Goal: Use online tool/utility

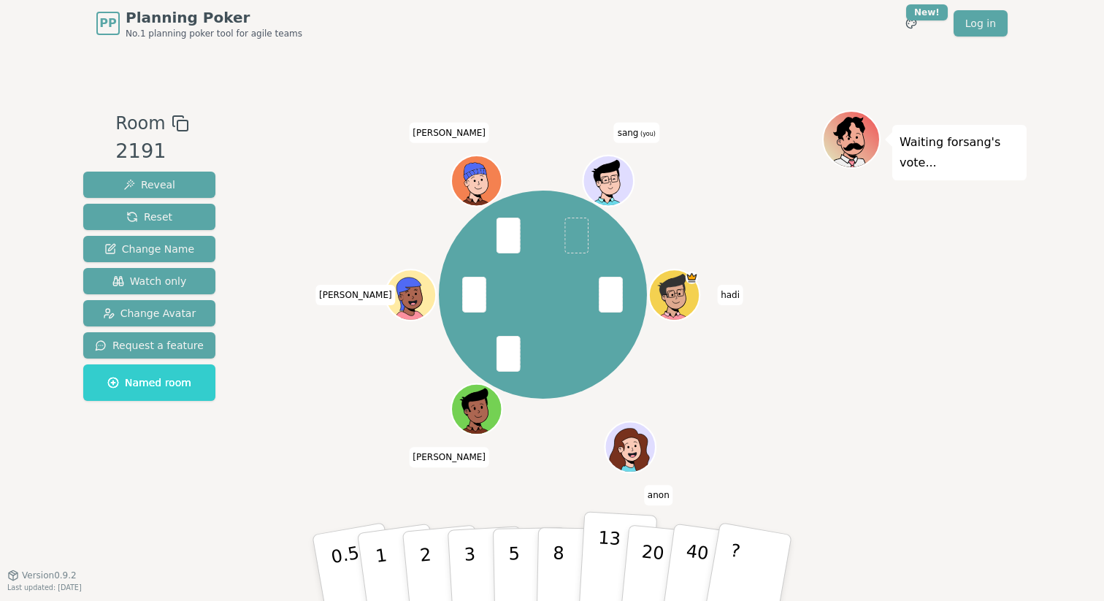
click at [594, 561] on button "13" at bounding box center [618, 568] width 80 height 114
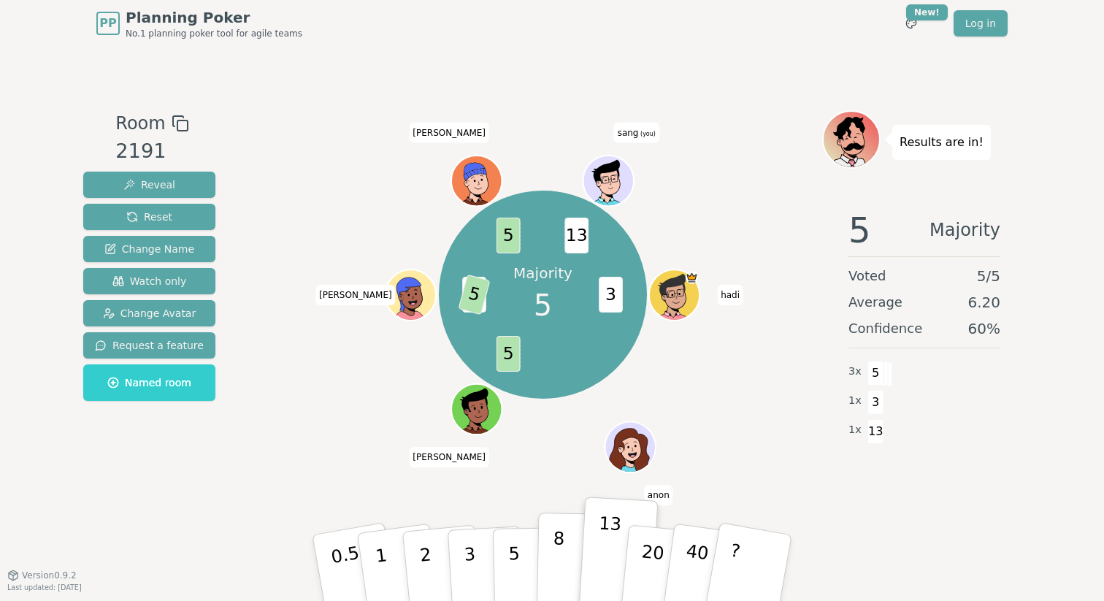
click at [559, 547] on p "8" at bounding box center [558, 567] width 12 height 79
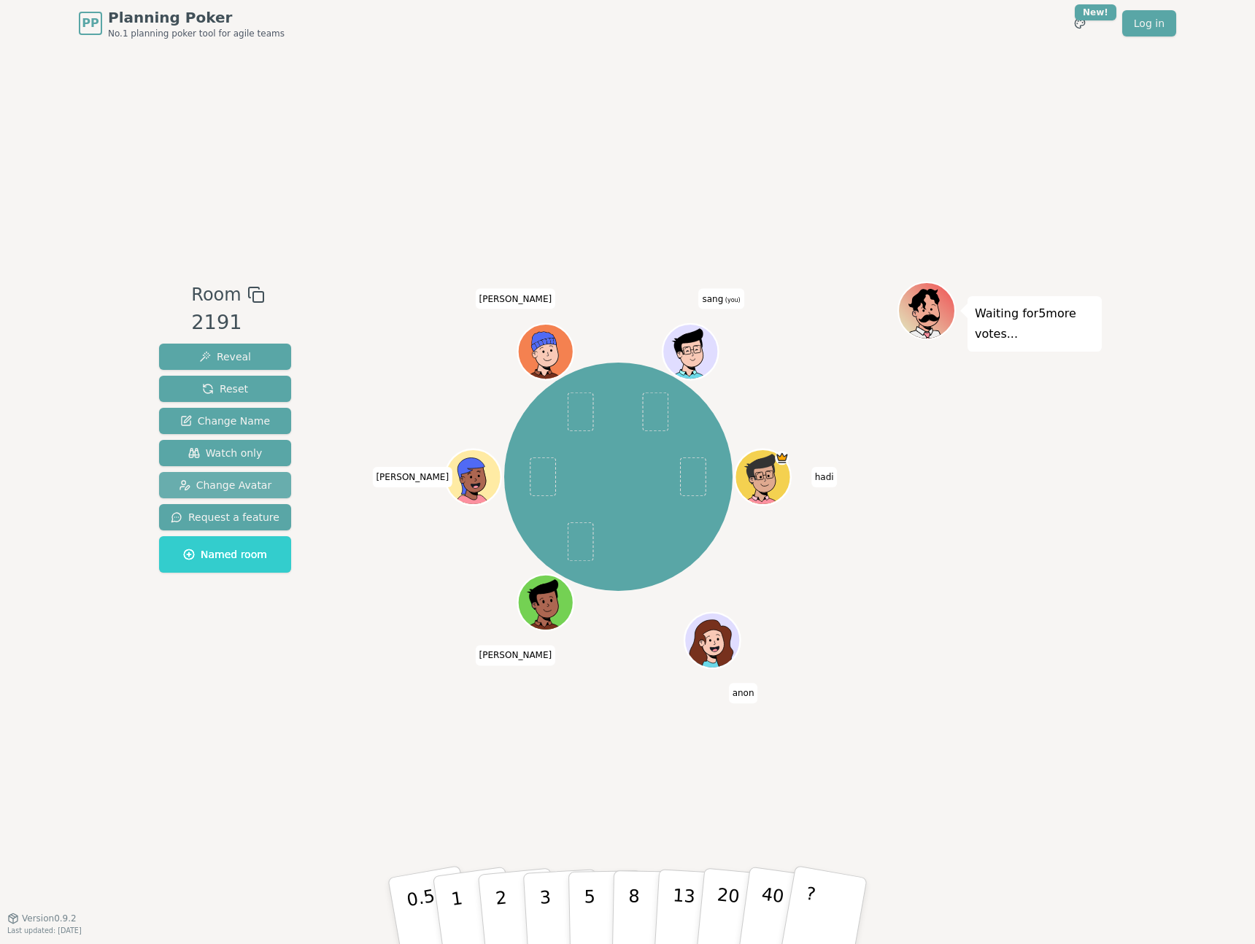
click at [244, 488] on span "Change Avatar" at bounding box center [225, 485] width 93 height 15
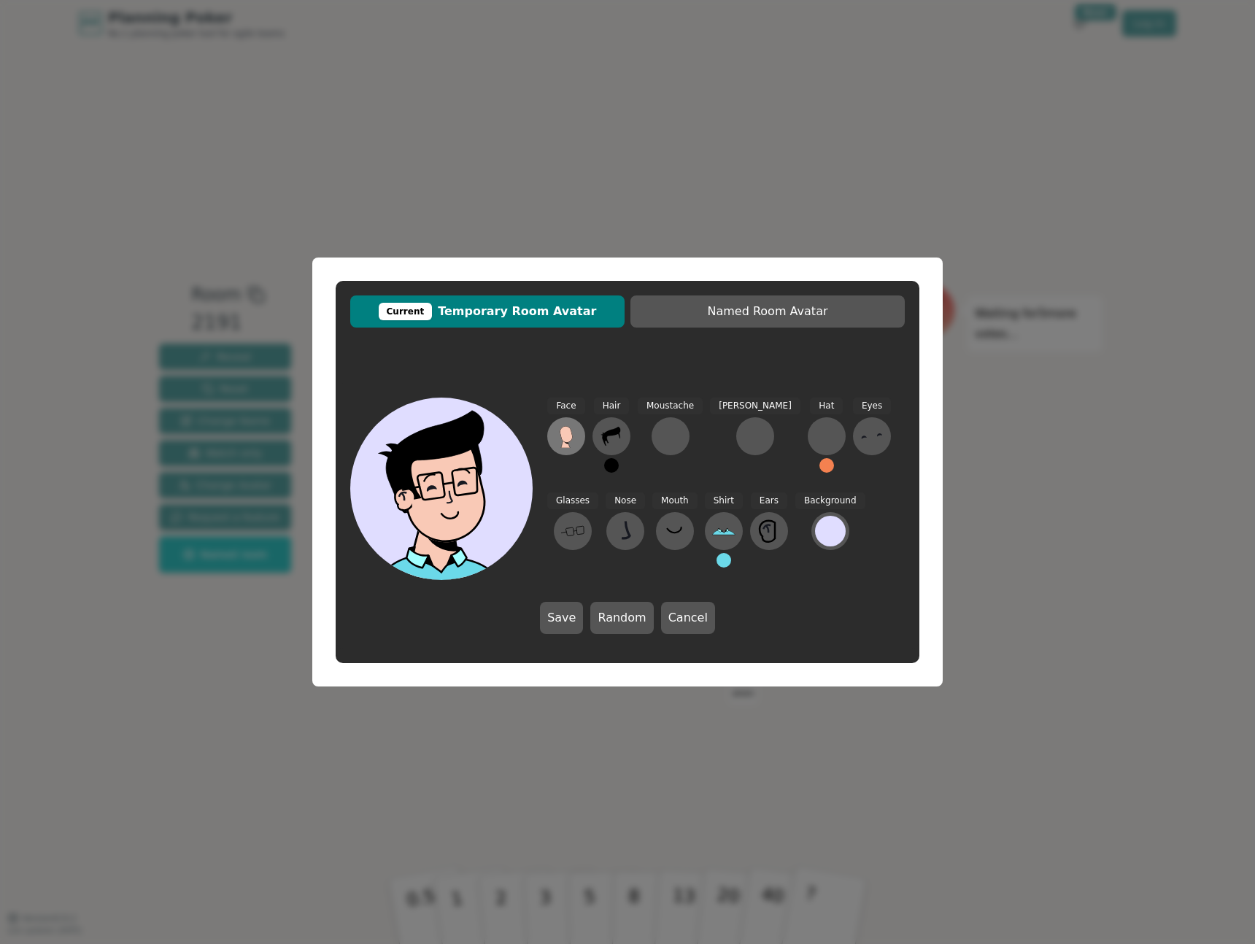
click at [569, 442] on g at bounding box center [566, 437] width 13 height 22
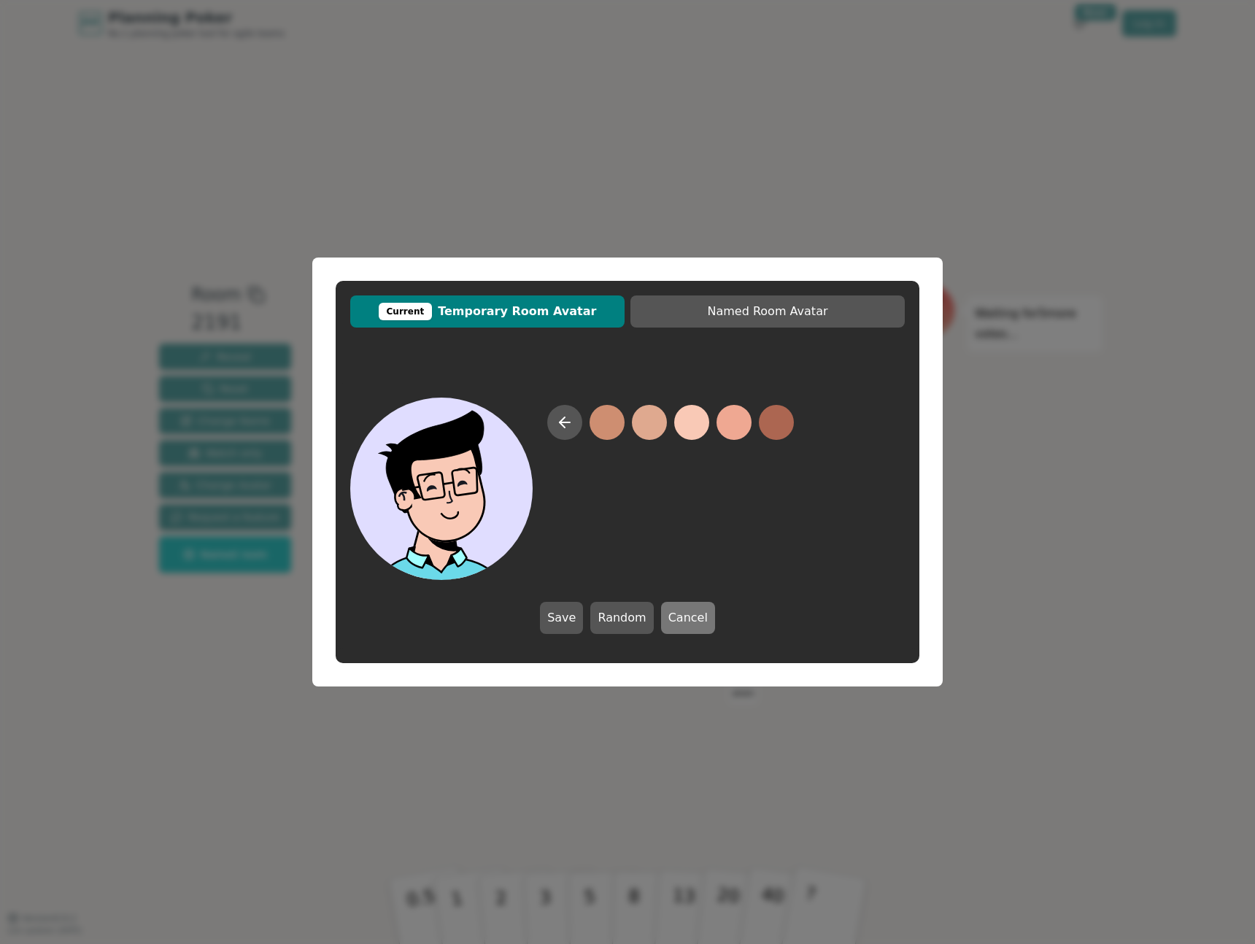
click at [693, 600] on button "Cancel" at bounding box center [688, 618] width 54 height 32
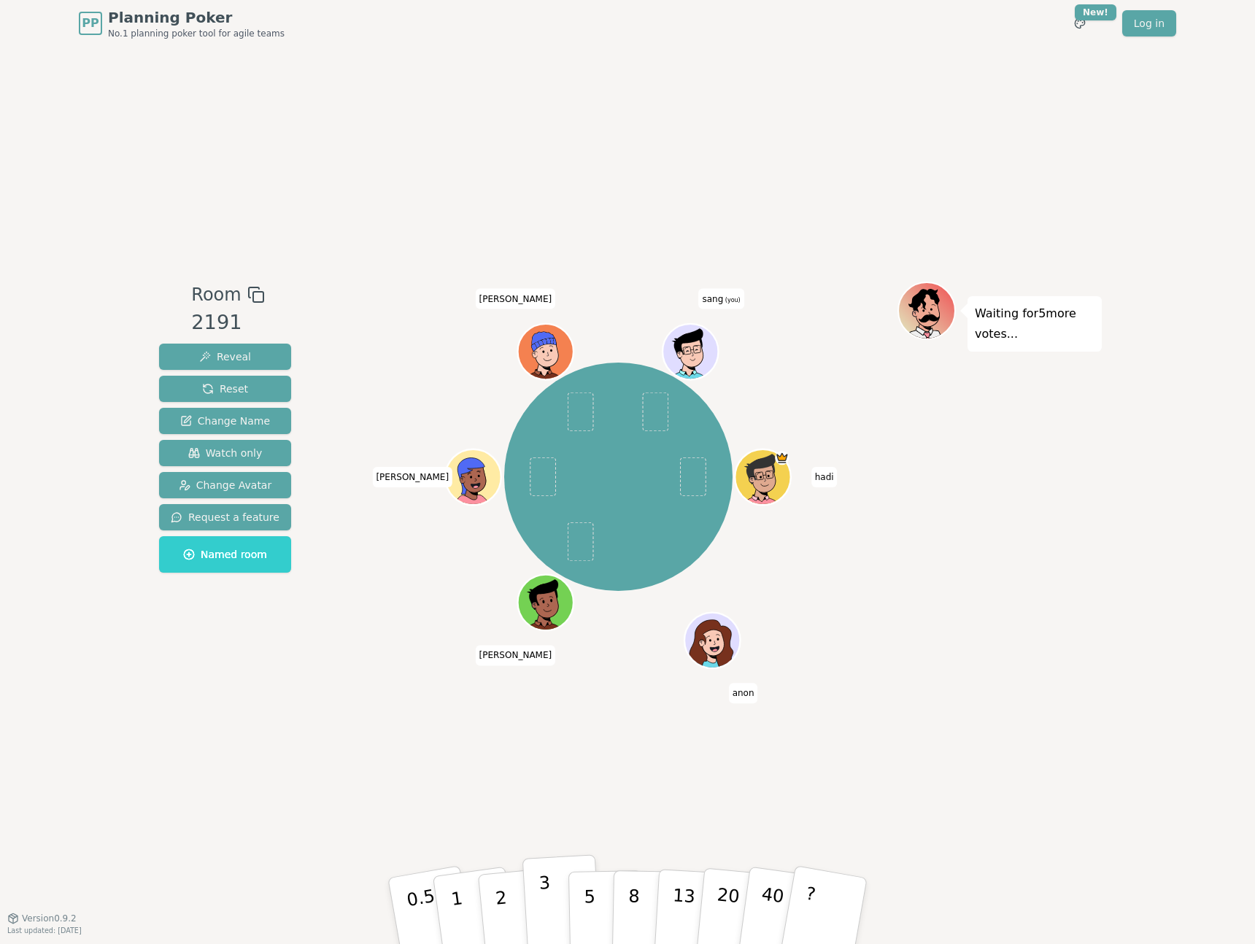
click at [545, 600] on p "3" at bounding box center [547, 913] width 16 height 80
